Goal: Task Accomplishment & Management: Complete application form

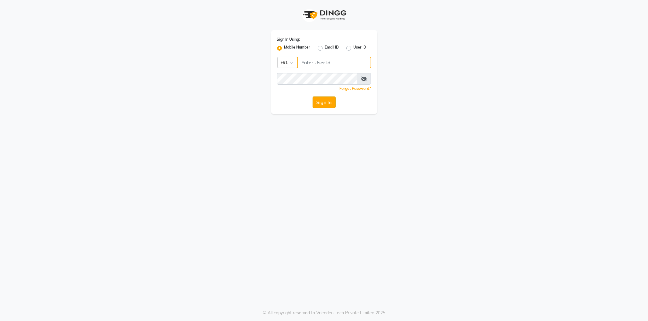
type input "9552287285"
click at [316, 102] on button "Sign In" at bounding box center [324, 103] width 23 height 12
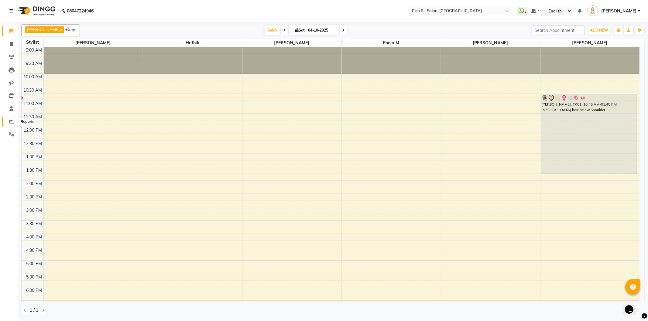
click at [8, 121] on span at bounding box center [11, 121] width 11 height 7
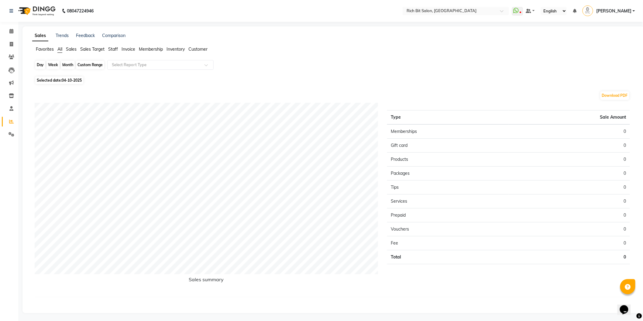
click at [39, 62] on div "Day" at bounding box center [40, 65] width 10 height 9
select select "10"
select select "2025"
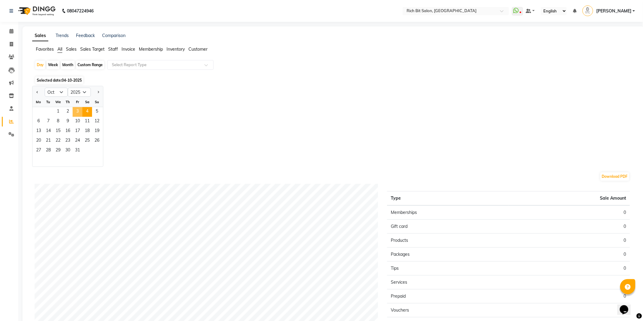
click at [75, 109] on span "3" at bounding box center [78, 112] width 10 height 10
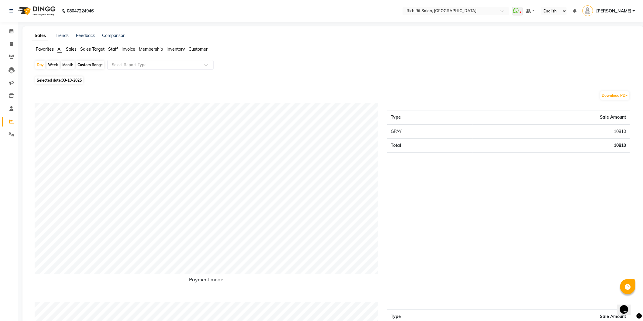
click at [69, 46] on span "Sales" at bounding box center [71, 48] width 11 height 5
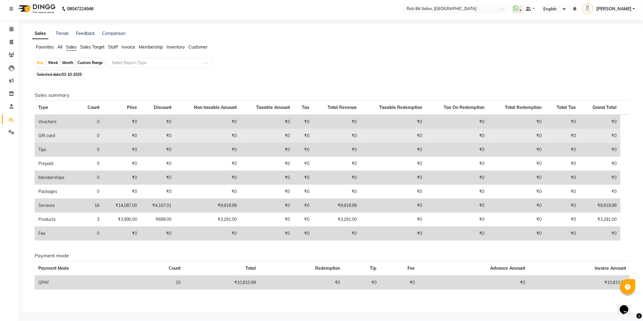
scroll to position [2, 0]
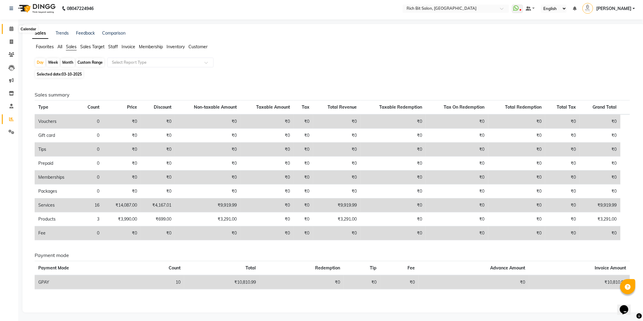
click at [10, 29] on icon at bounding box center [11, 28] width 4 height 5
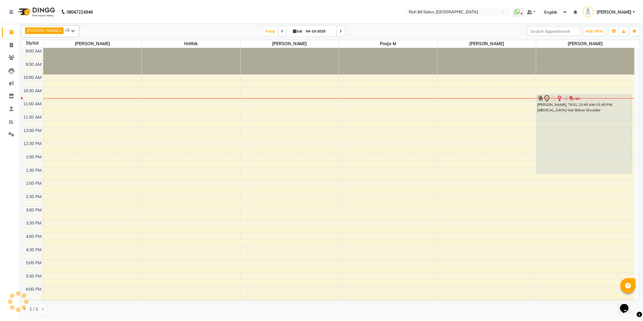
scroll to position [27, 0]
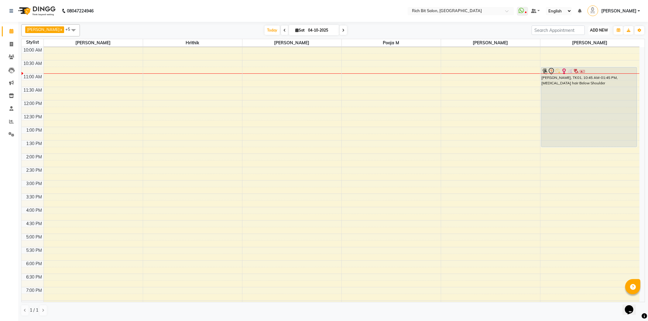
click at [593, 30] on span "ADD NEW" at bounding box center [599, 30] width 18 height 5
click at [590, 40] on button "Add Appointment" at bounding box center [585, 42] width 48 height 8
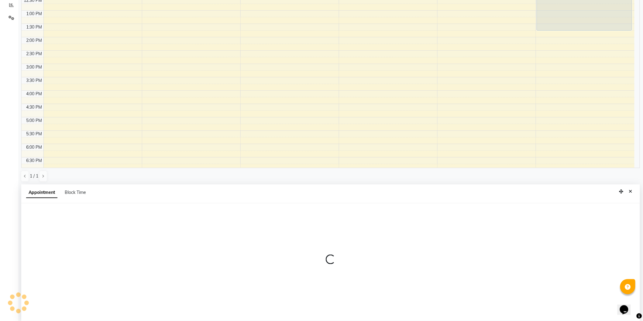
scroll to position [118, 0]
select select "600"
select select "tentative"
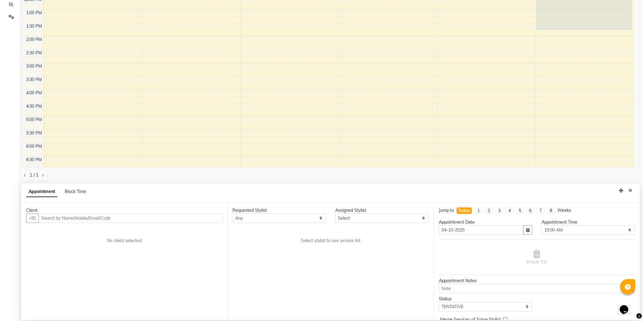
click at [57, 218] on input "text" at bounding box center [131, 218] width 184 height 9
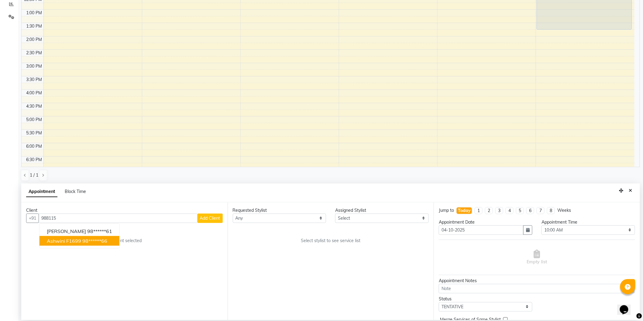
click at [57, 241] on span "Ashwini F1699" at bounding box center [64, 241] width 34 height 6
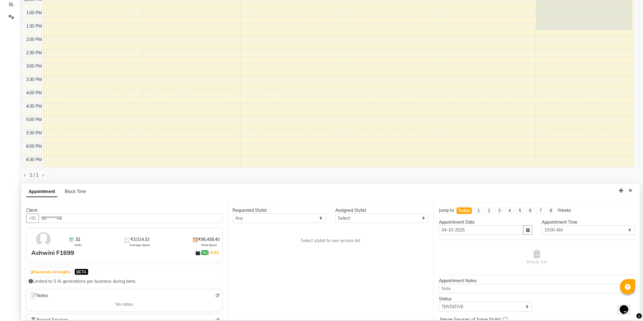
type input "98******66"
click at [364, 217] on select "Select Hrithik Mangesh NIKITA Parimal Kadam Pooja m Santoshi Sidhant Yogesh" at bounding box center [382, 218] width 94 height 9
click at [335, 214] on select "Select Hrithik Mangesh NIKITA Parimal Kadam Pooja m Santoshi Sidhant Yogesh" at bounding box center [382, 218] width 94 height 9
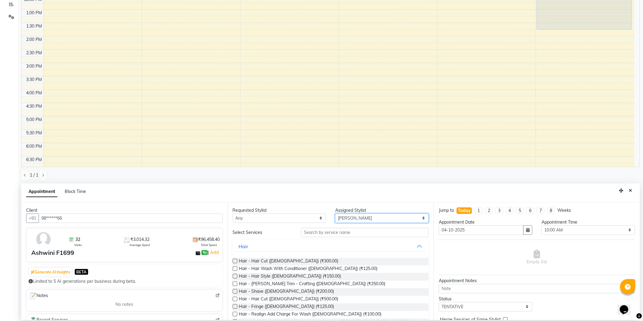
click at [358, 219] on select "Select Hrithik Mangesh NIKITA Parimal Kadam Pooja m Santoshi Sidhant Yogesh" at bounding box center [382, 218] width 94 height 9
select select "8681"
click at [335, 214] on select "Select Hrithik Mangesh NIKITA Parimal Kadam Pooja m Santoshi Sidhant Yogesh" at bounding box center [382, 218] width 94 height 9
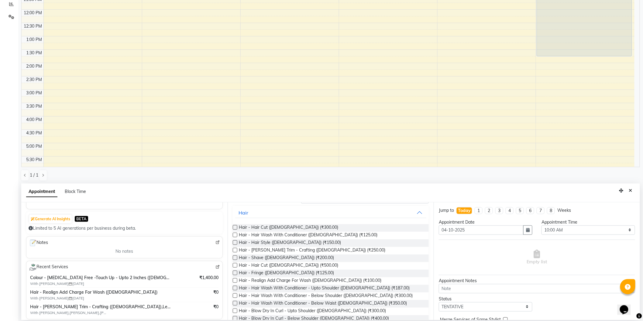
scroll to position [67, 0]
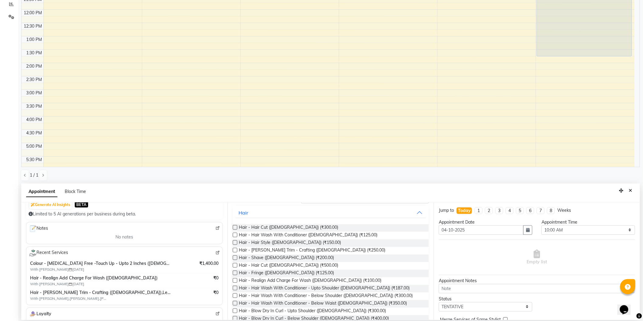
click at [215, 253] on img at bounding box center [217, 253] width 5 height 5
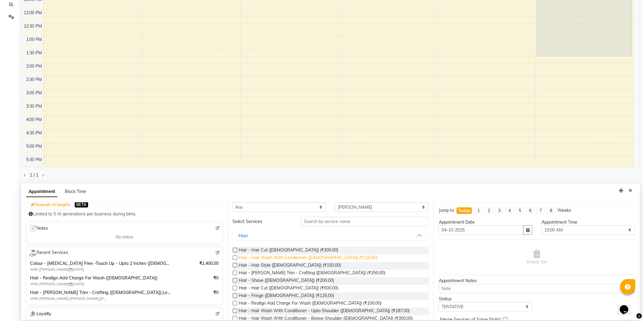
scroll to position [0, 0]
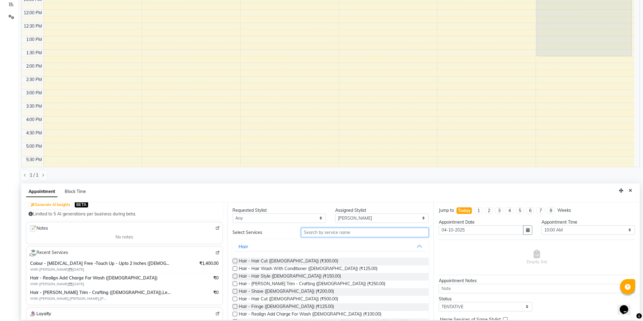
click at [331, 234] on input "text" at bounding box center [365, 232] width 128 height 9
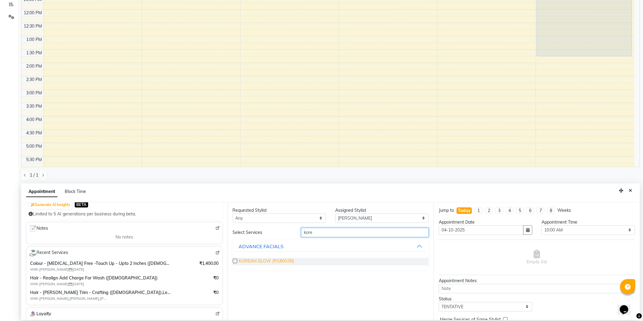
type input "kore"
click at [280, 261] on span "KOREAN GLOW (₹3,800.00)" at bounding box center [266, 262] width 55 height 8
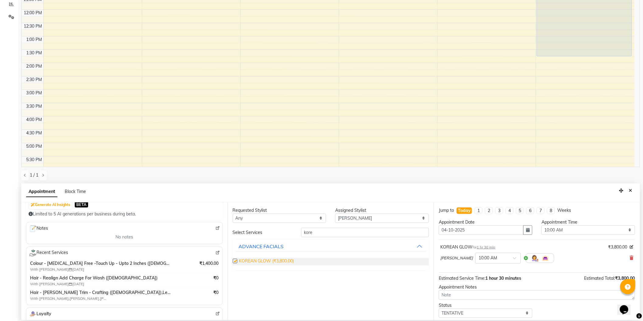
checkbox input "false"
click at [561, 227] on select "Select 10:00 AM 10:15 AM 10:30 AM 10:45 AM 11:00 AM 11:15 AM 11:30 AM 11:45 AM …" at bounding box center [588, 230] width 94 height 9
select select "750"
click at [541, 226] on select "Select 10:00 AM 10:15 AM 10:30 AM 10:45 AM 11:00 AM 11:15 AM 11:30 AM 11:45 AM …" at bounding box center [588, 230] width 94 height 9
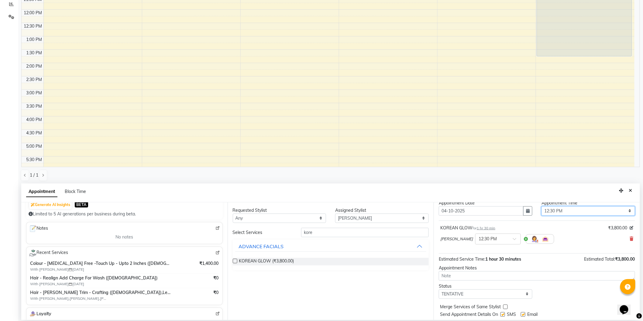
scroll to position [36, 0]
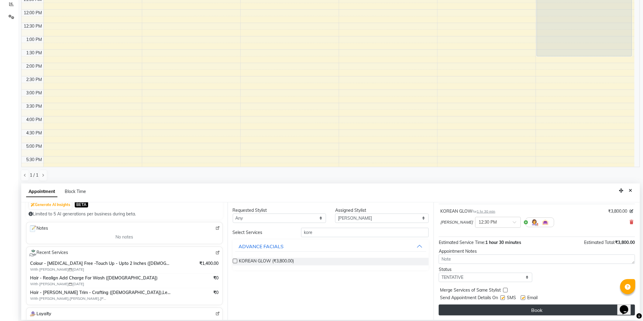
click at [548, 307] on button "Book" at bounding box center [537, 310] width 196 height 11
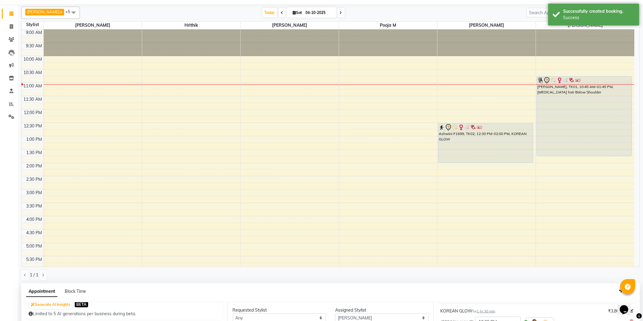
scroll to position [0, 0]
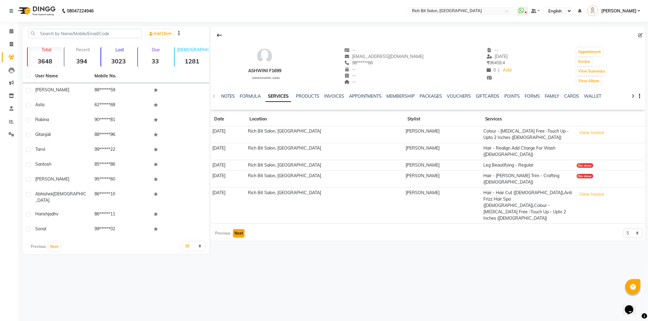
click at [239, 229] on button "Next" at bounding box center [239, 233] width 12 height 9
